Goal: Check status: Check status

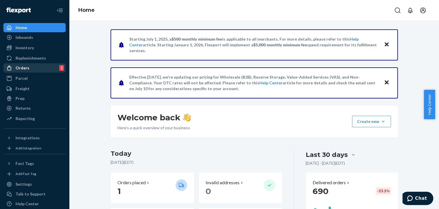
click at [24, 68] on div "Orders" at bounding box center [23, 68] width 14 height 6
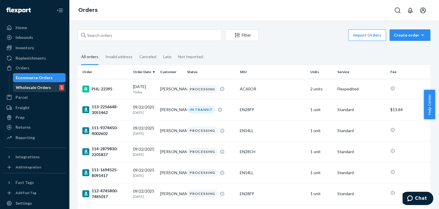
click at [26, 85] on div "Wholesale Orders" at bounding box center [33, 88] width 35 height 6
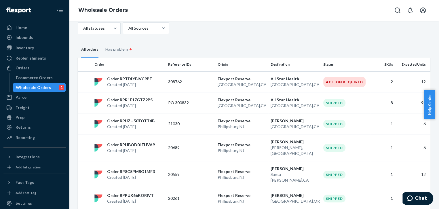
scroll to position [35, 0]
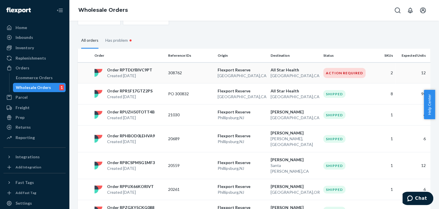
click at [173, 73] on p "308762" at bounding box center [190, 73] width 45 height 6
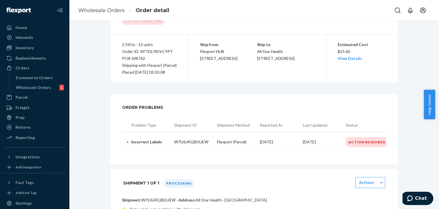
scroll to position [70, 0]
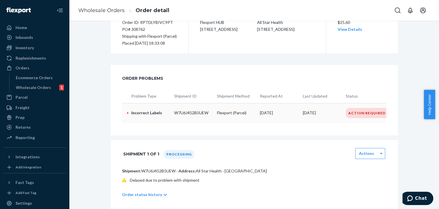
click at [149, 114] on p "Incorrect Labels" at bounding box center [150, 113] width 38 height 6
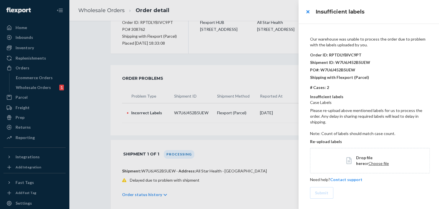
click at [138, 192] on div at bounding box center [219, 104] width 439 height 209
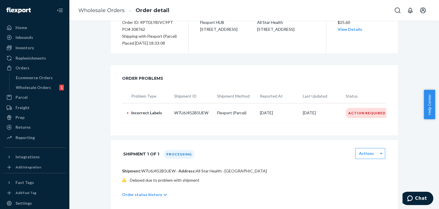
click at [144, 195] on p "Order status history" at bounding box center [142, 195] width 40 height 6
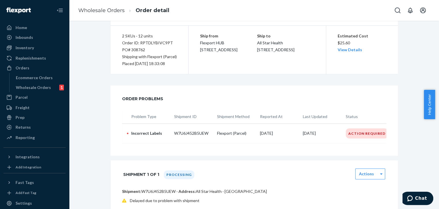
scroll to position [0, 0]
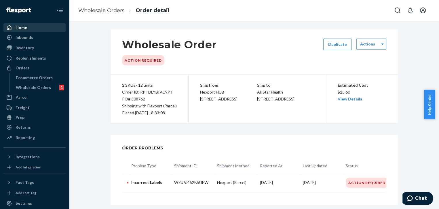
click at [24, 29] on div "Home" at bounding box center [22, 28] width 12 height 6
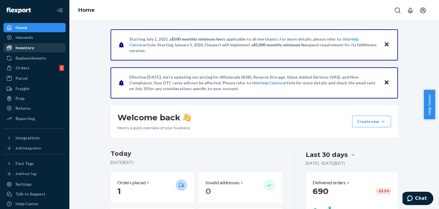
click at [19, 48] on div "Inventory" at bounding box center [25, 48] width 18 height 6
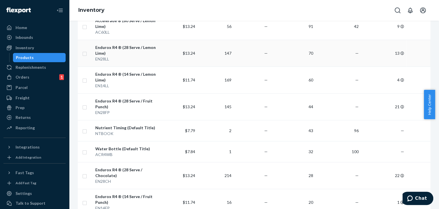
scroll to position [139, 0]
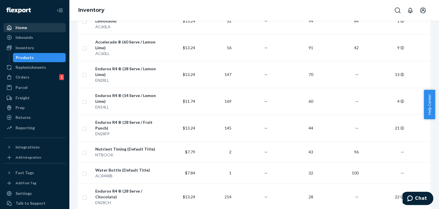
click at [17, 26] on div "Home" at bounding box center [22, 28] width 12 height 6
